Goal: Check status: Check status

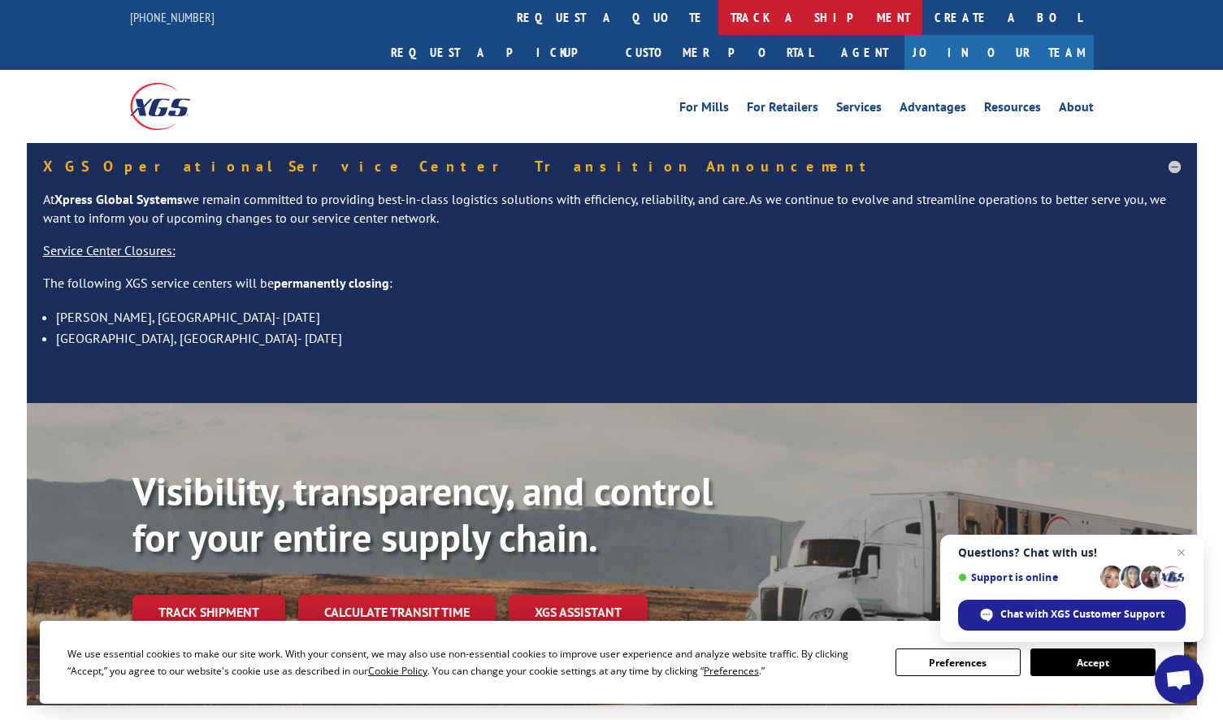
click at [718, 15] on link "track a shipment" at bounding box center [820, 17] width 204 height 35
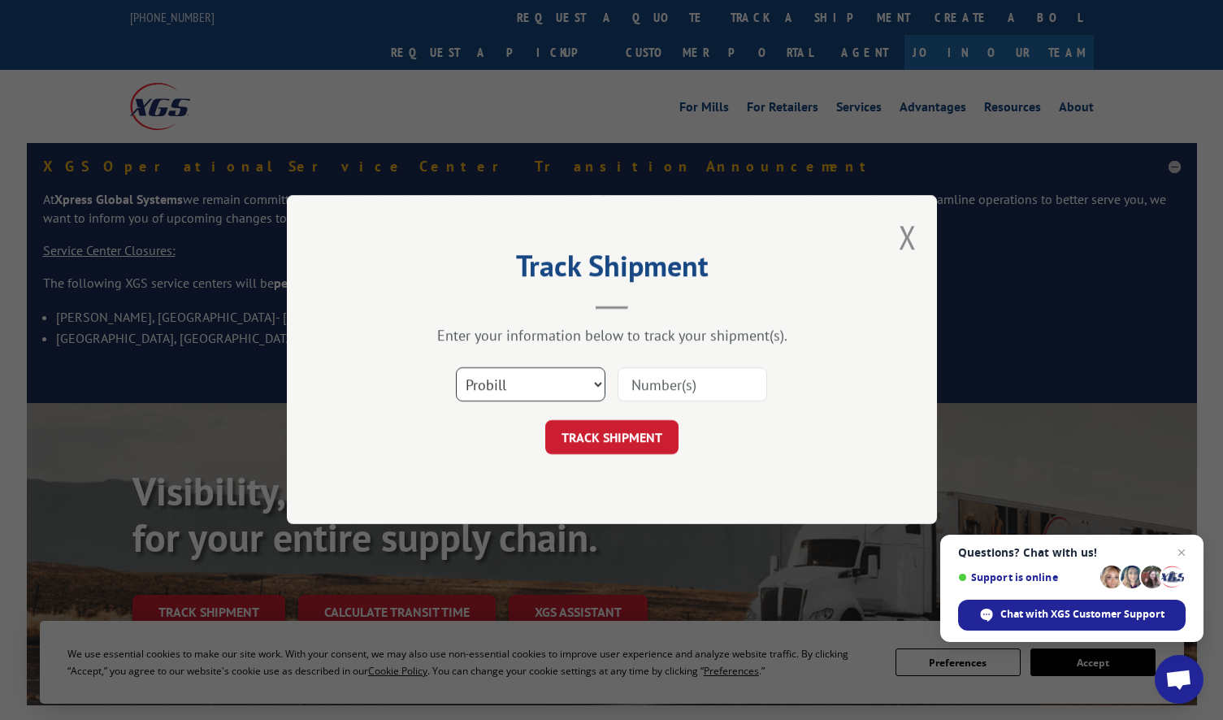
click at [586, 375] on select "Select category... Probill BOL PO" at bounding box center [531, 385] width 150 height 34
select select "po"
click at [456, 368] on select "Select category... Probill BOL PO" at bounding box center [531, 385] width 150 height 34
click at [698, 374] on input at bounding box center [693, 385] width 150 height 34
paste input "294616261"
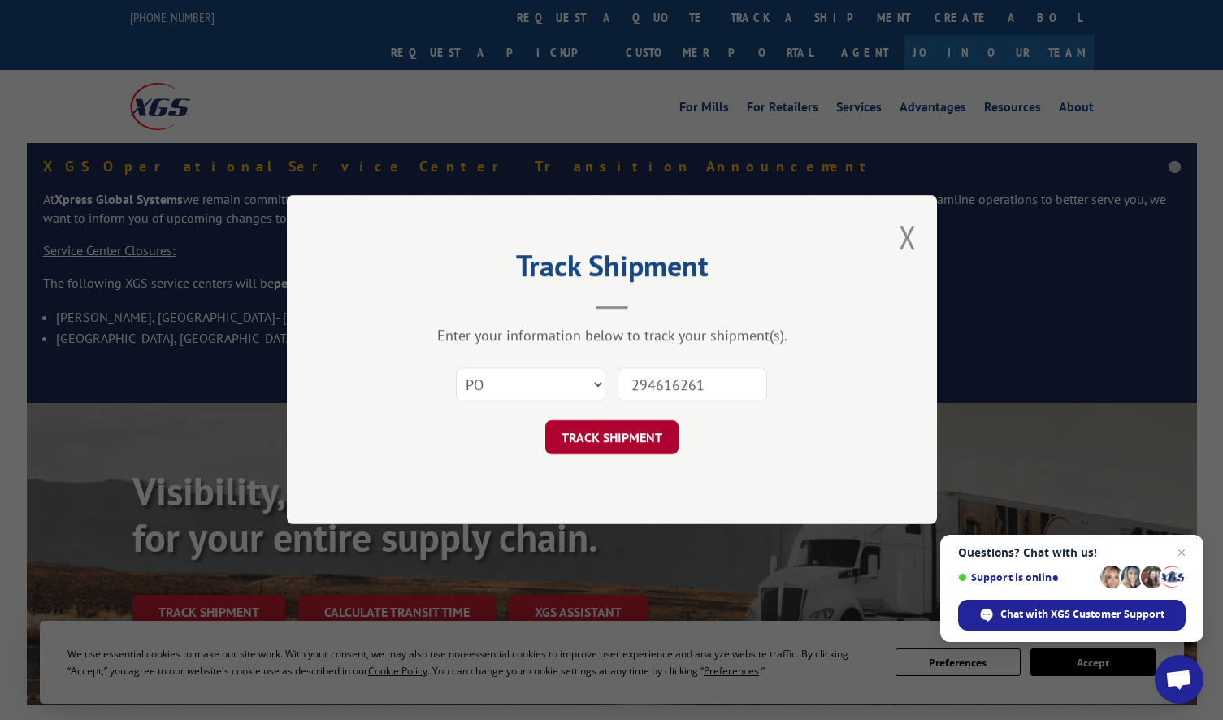
type input "294616261"
click at [635, 439] on button "TRACK SHIPMENT" at bounding box center [611, 438] width 133 height 34
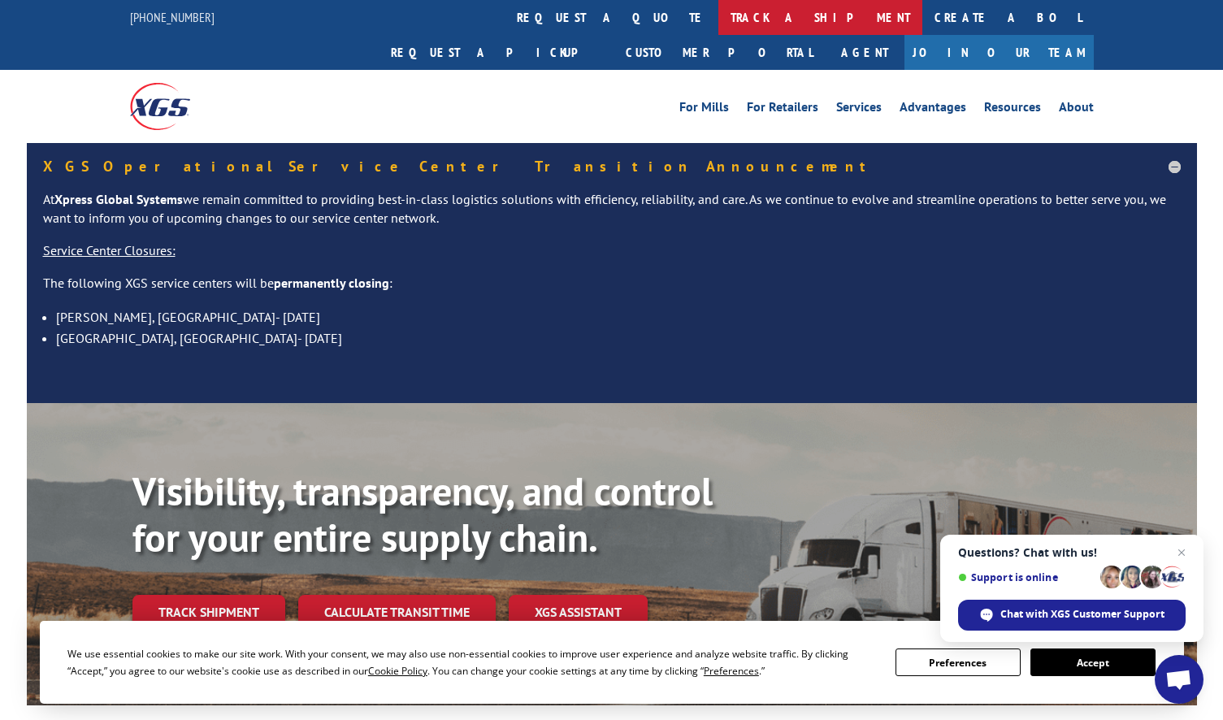
click at [718, 16] on link "track a shipment" at bounding box center [820, 17] width 204 height 35
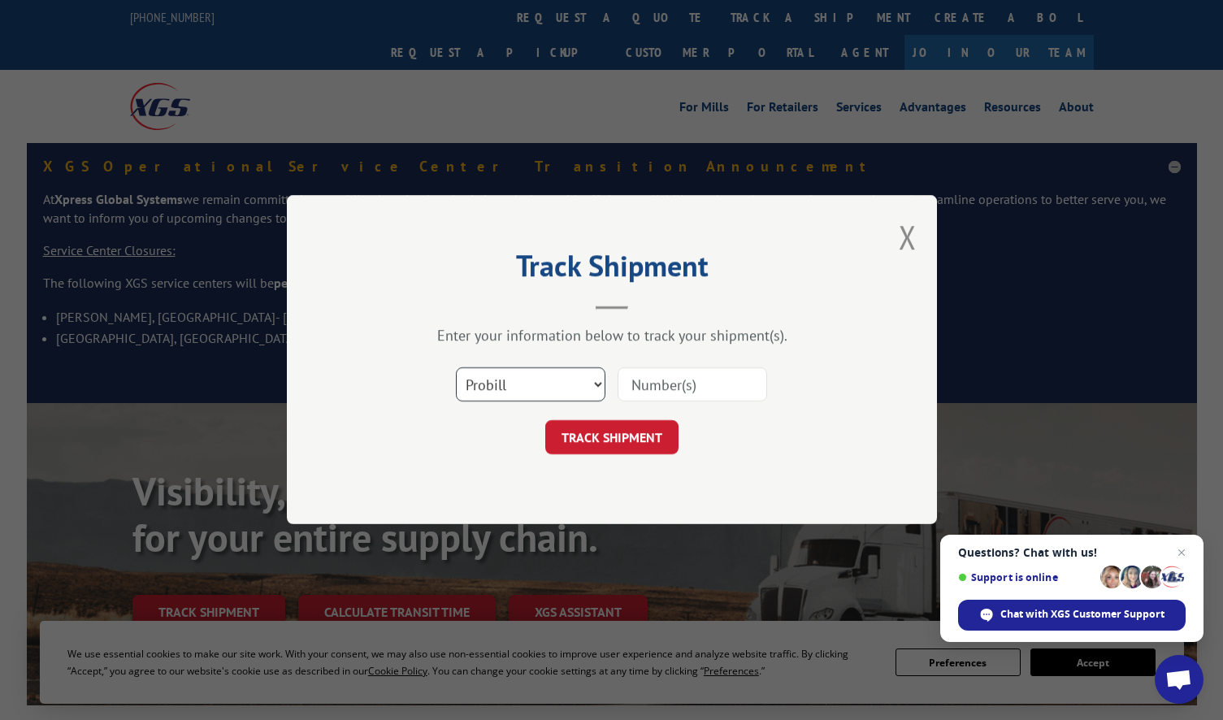
click at [548, 389] on select "Select category... Probill BOL PO" at bounding box center [531, 385] width 150 height 34
select select "po"
click at [456, 368] on select "Select category... Probill BOL PO" at bounding box center [531, 385] width 150 height 34
click at [687, 394] on input at bounding box center [693, 385] width 150 height 34
paste input "295259989"
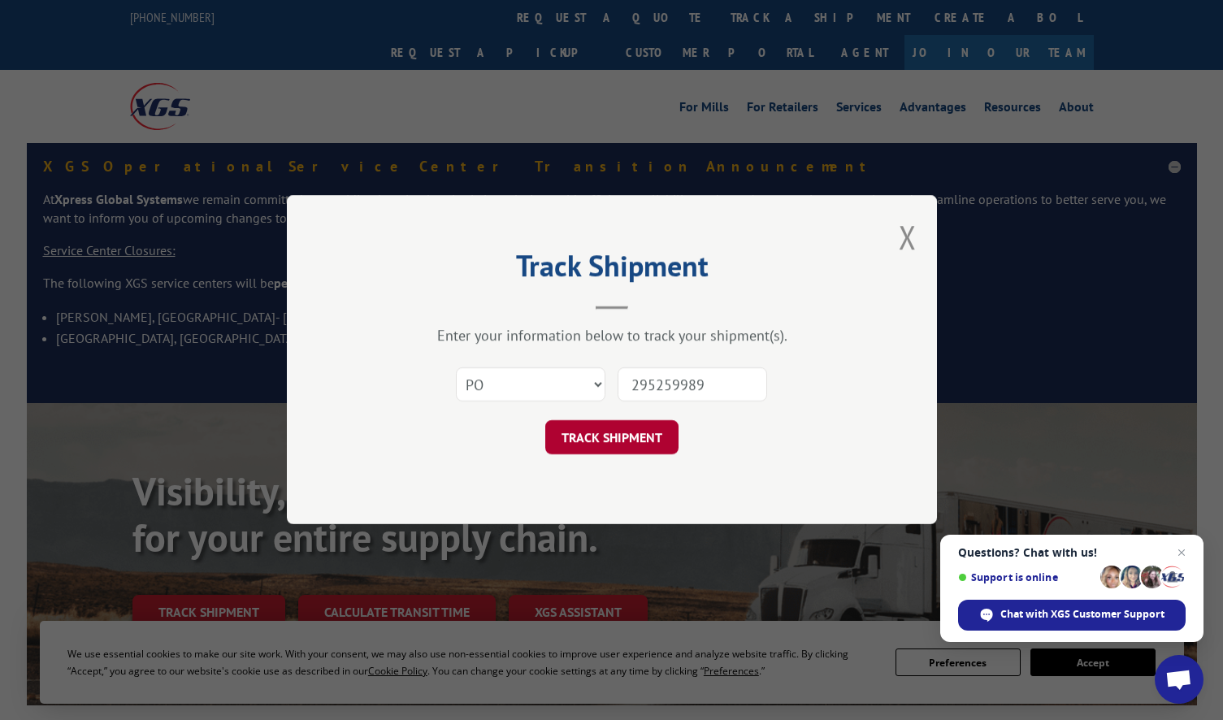
type input "295259989"
click at [629, 439] on button "TRACK SHIPMENT" at bounding box center [611, 438] width 133 height 34
